Goal: Information Seeking & Learning: Check status

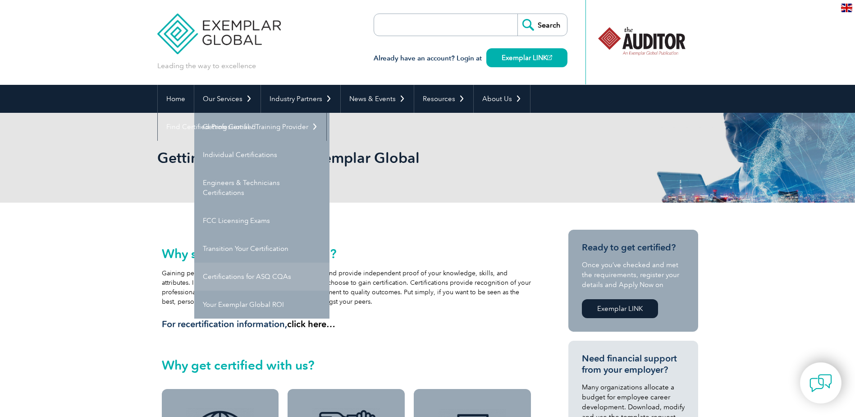
click at [253, 270] on link "Certifications for ASQ CQAs" at bounding box center [261, 276] width 135 height 28
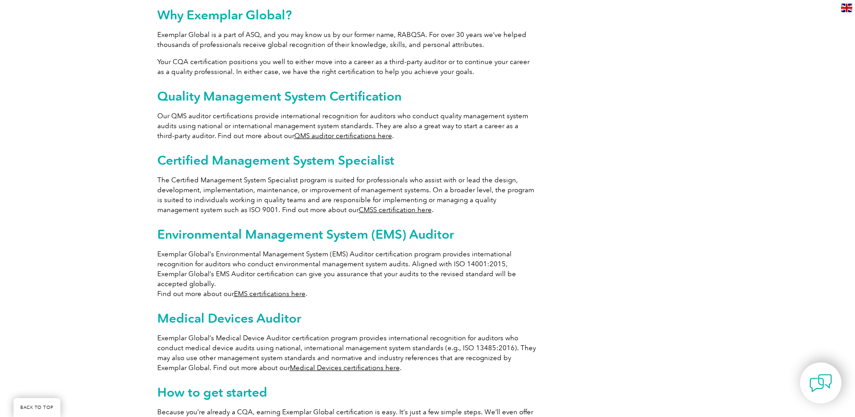
scroll to position [490, 0]
click at [302, 363] on link "Medical Devices certifications here" at bounding box center [345, 367] width 110 height 8
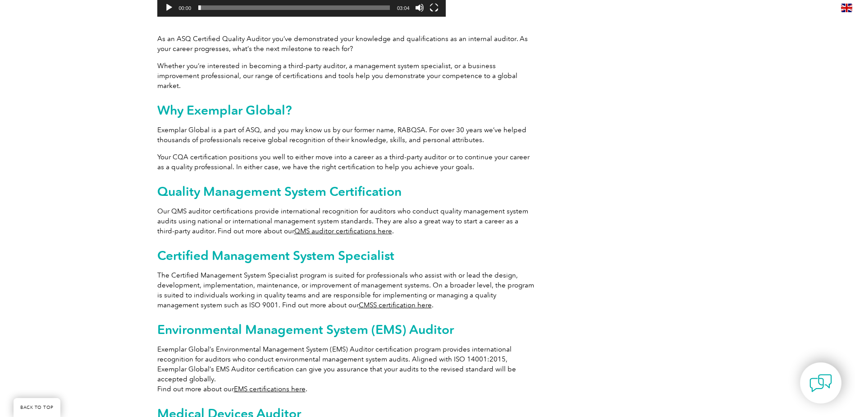
scroll to position [394, 0]
click at [345, 227] on link "QMS auditor certifications here" at bounding box center [343, 231] width 98 height 8
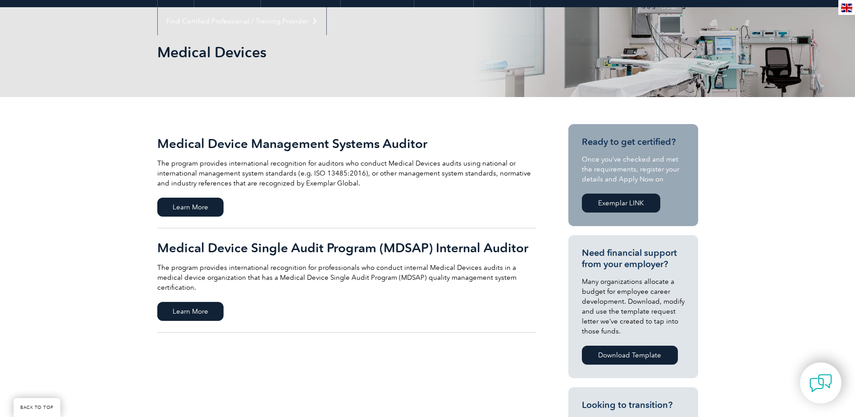
scroll to position [123, 0]
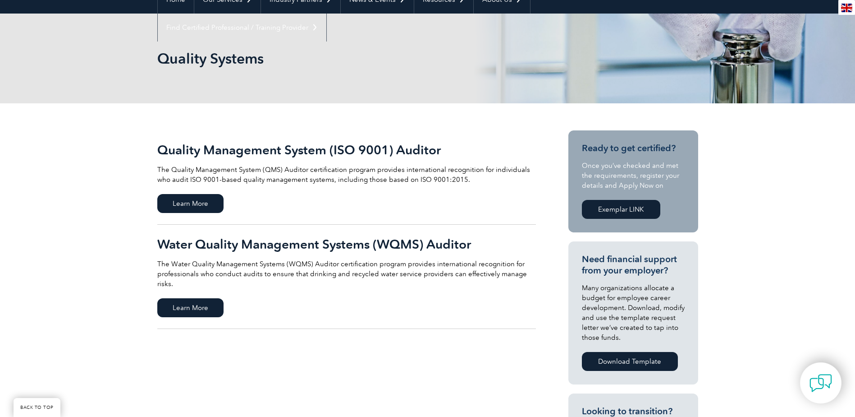
scroll to position [100, 0]
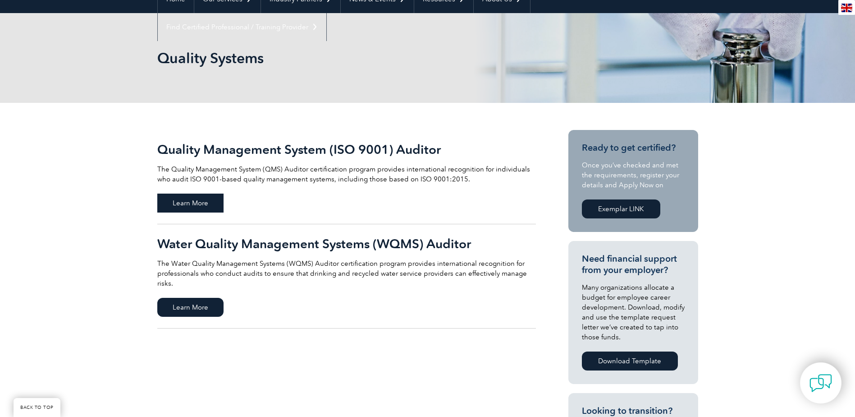
click at [194, 193] on span "Learn More" at bounding box center [190, 202] width 66 height 19
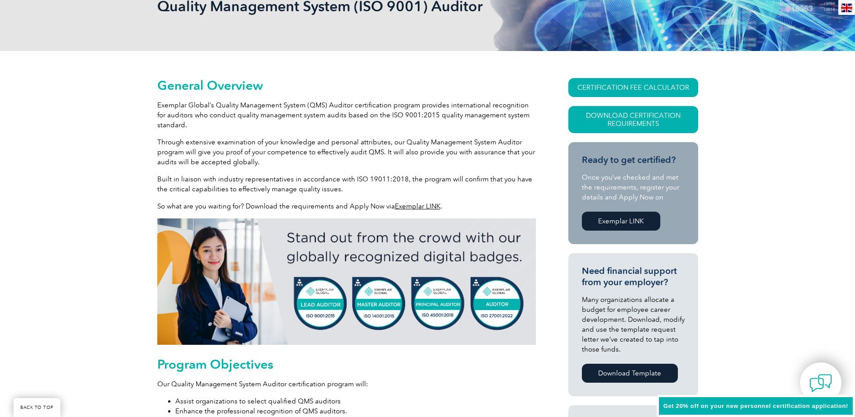
scroll to position [155, 0]
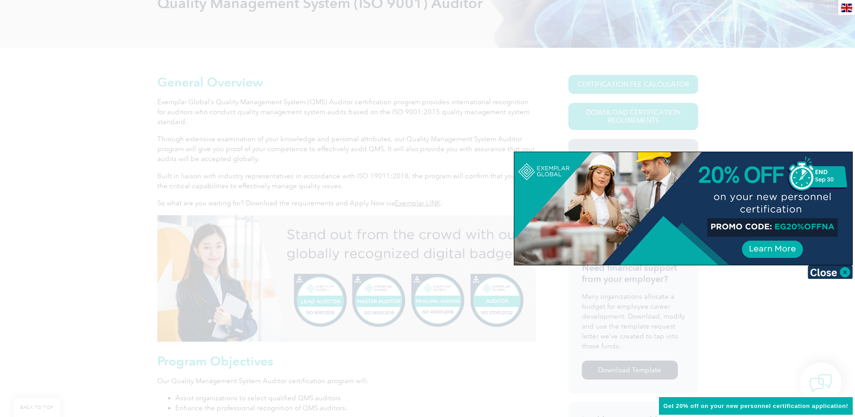
click at [772, 123] on div at bounding box center [427, 208] width 855 height 417
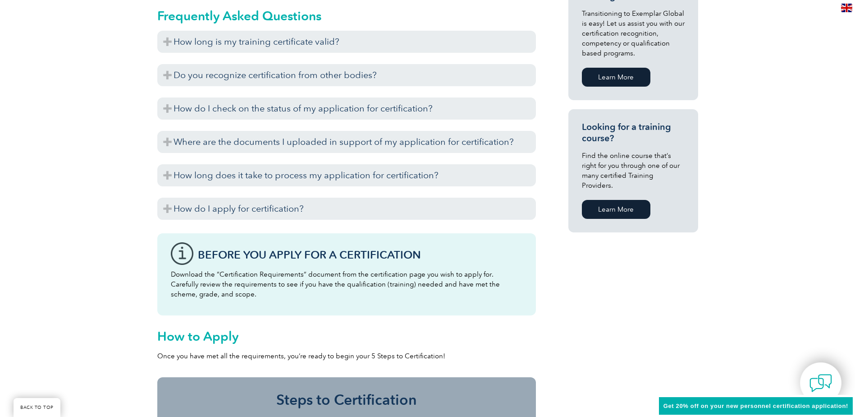
scroll to position [538, 0]
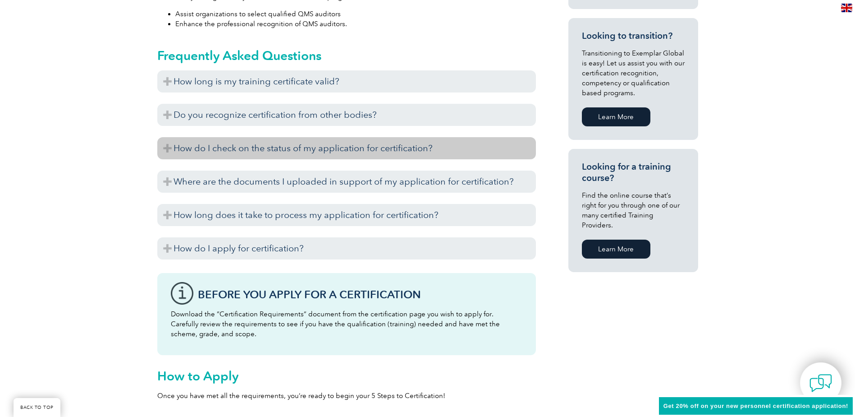
click at [302, 148] on h3 "How do I check on the status of my application for certification?" at bounding box center [346, 148] width 379 height 22
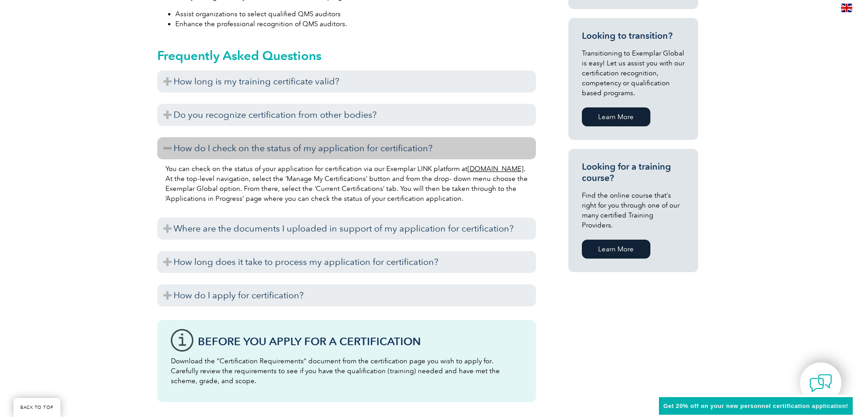
click at [303, 148] on h3 "How do I check on the status of my application for certification?" at bounding box center [346, 148] width 379 height 22
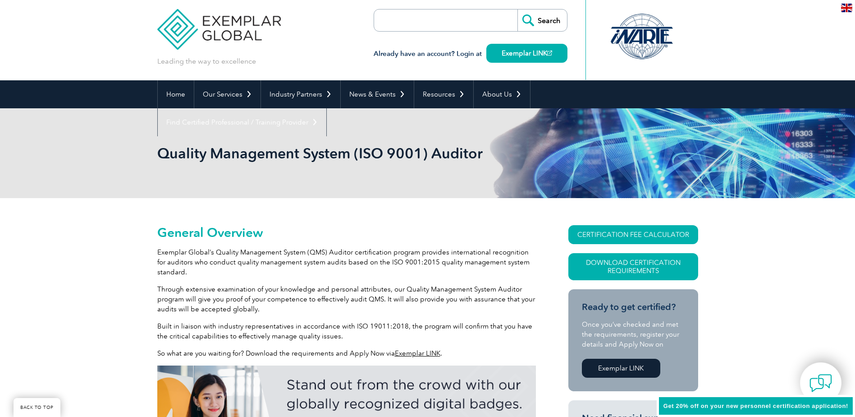
scroll to position [0, 0]
